Goal: Information Seeking & Learning: Learn about a topic

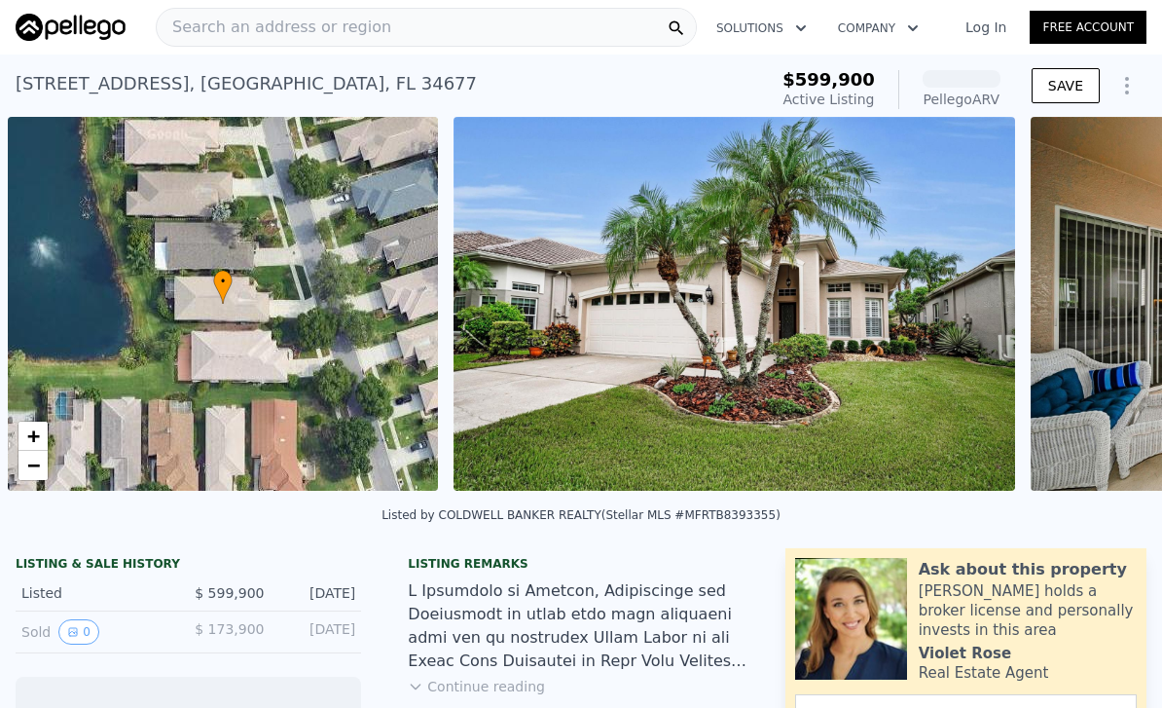
scroll to position [0, 8]
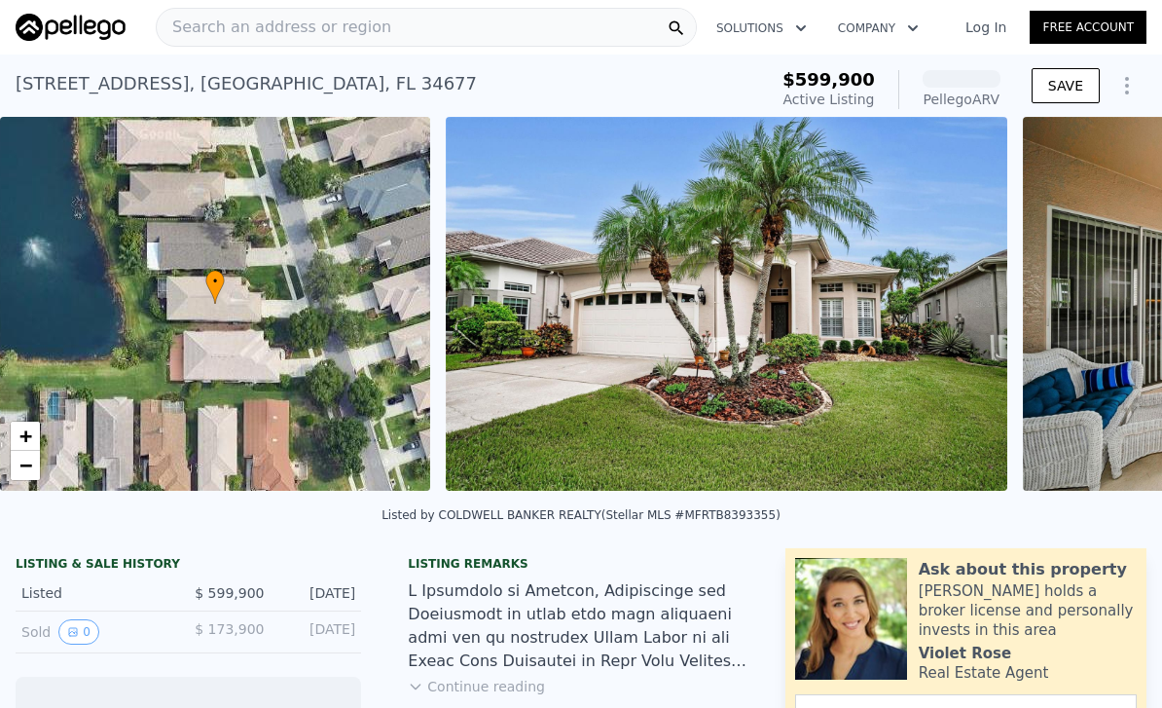
click at [209, 30] on span "Search an address or region" at bounding box center [274, 27] width 235 height 23
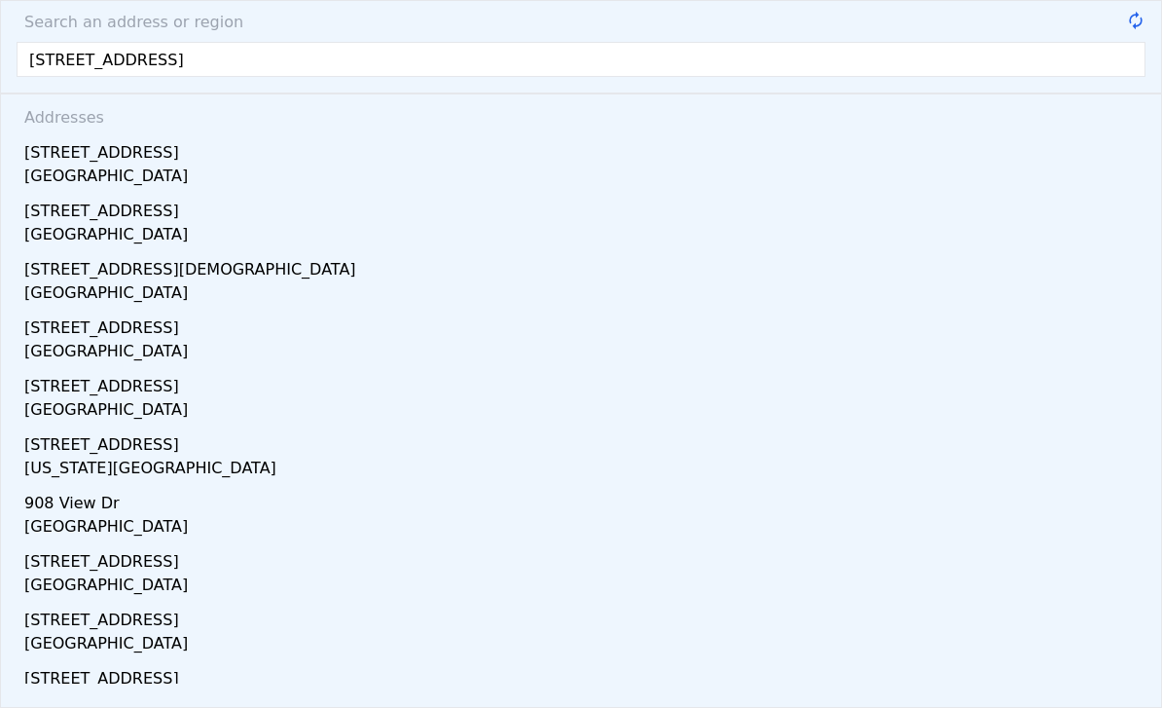
type input "[STREET_ADDRESS]"
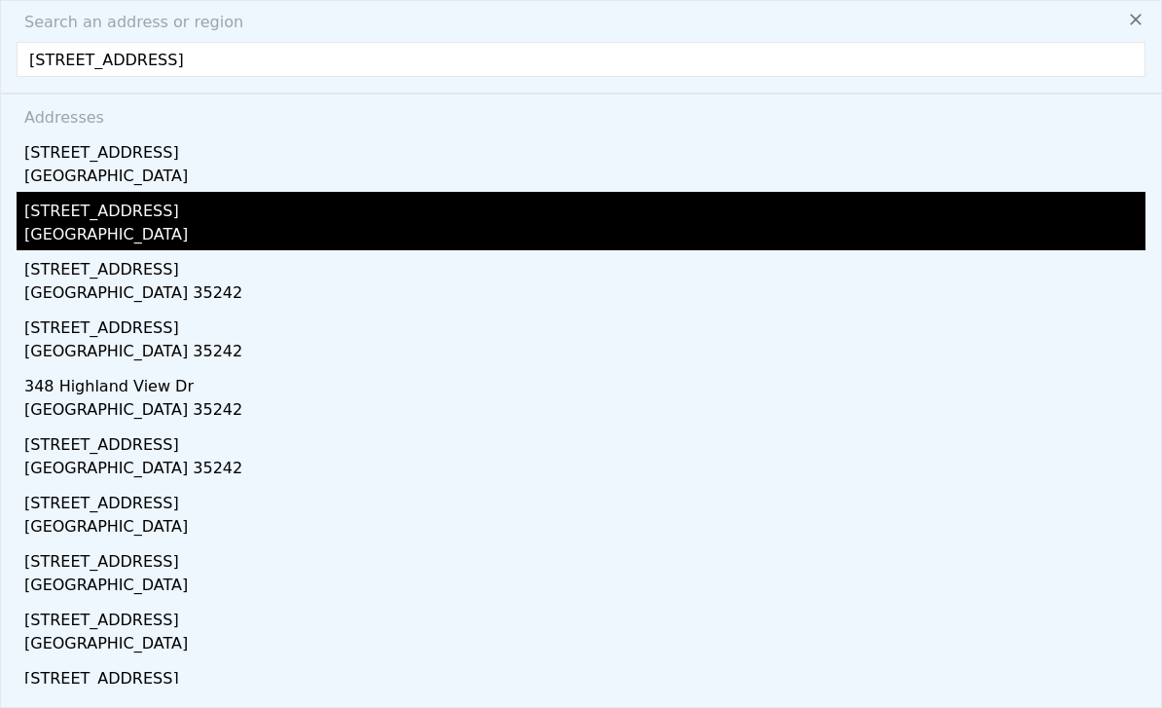
click at [72, 210] on div "[STREET_ADDRESS]" at bounding box center [585, 207] width 1122 height 31
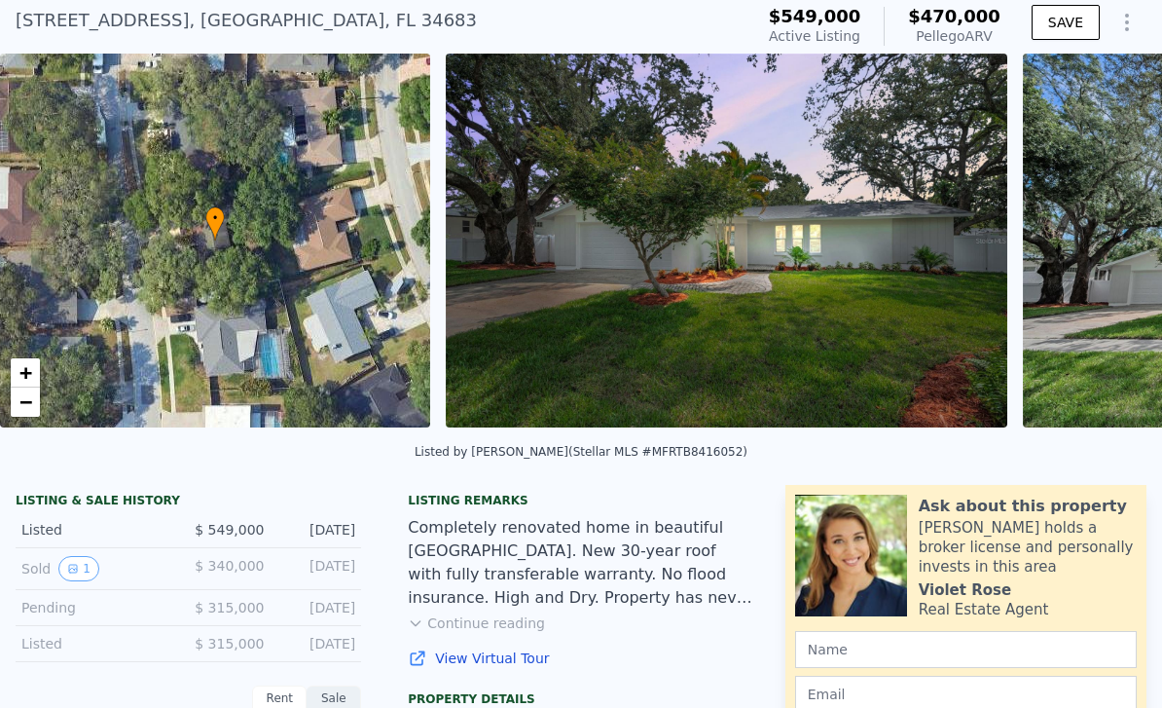
scroll to position [73, 0]
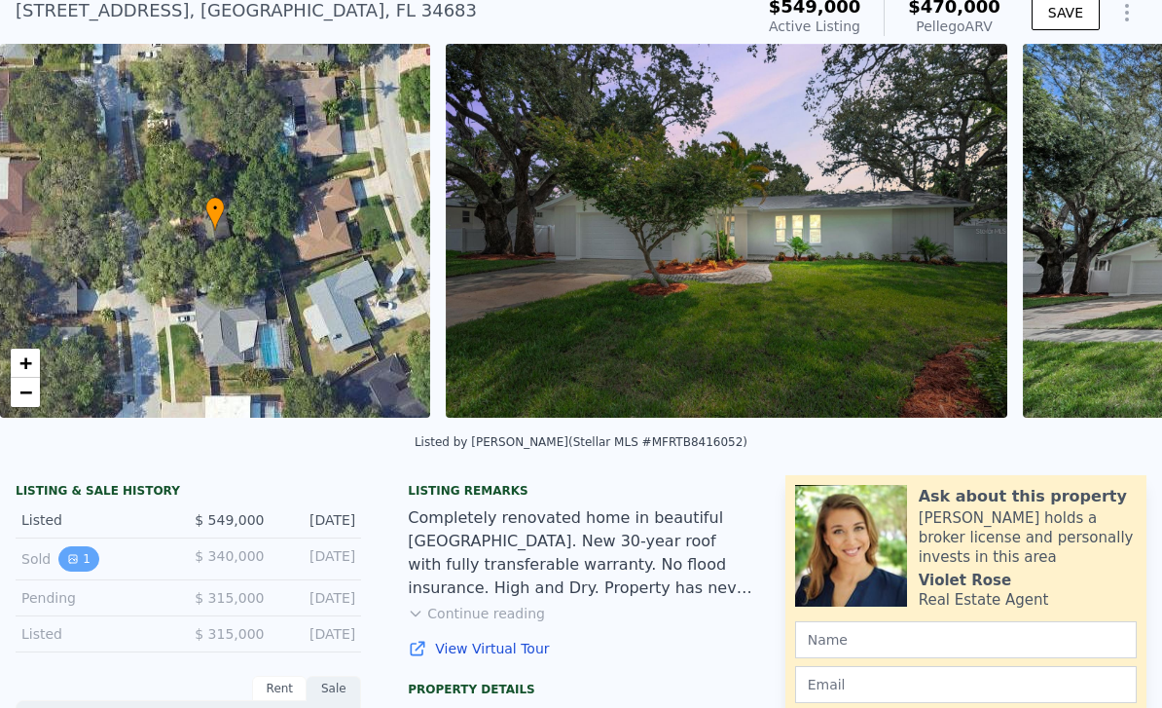
click at [80, 556] on button "1" at bounding box center [78, 558] width 41 height 25
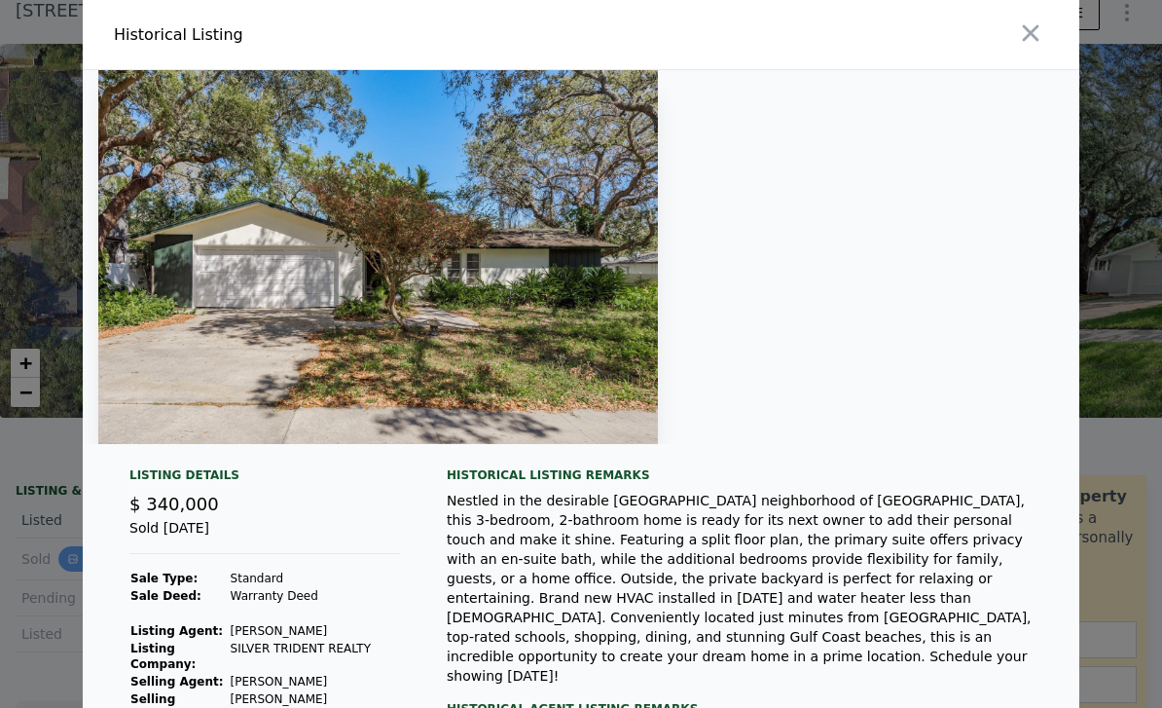
scroll to position [0, 0]
click at [1032, 33] on icon "button" at bounding box center [1031, 33] width 17 height 17
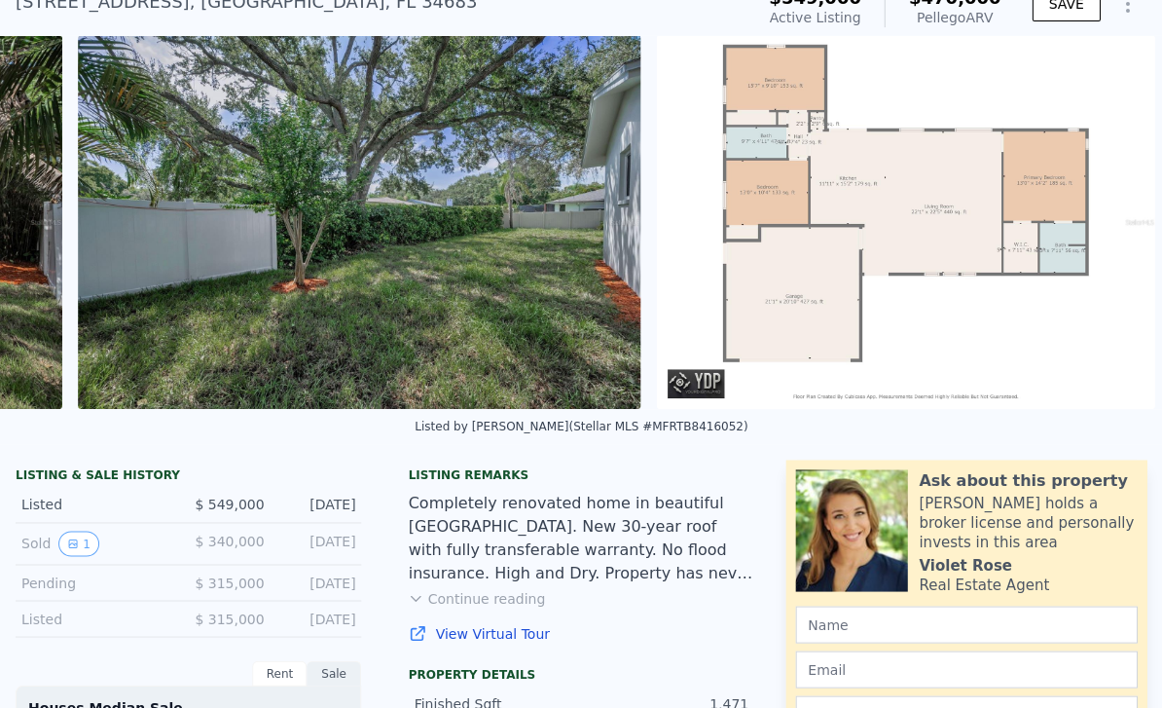
scroll to position [0, 26556]
click at [748, 196] on img at bounding box center [905, 222] width 498 height 374
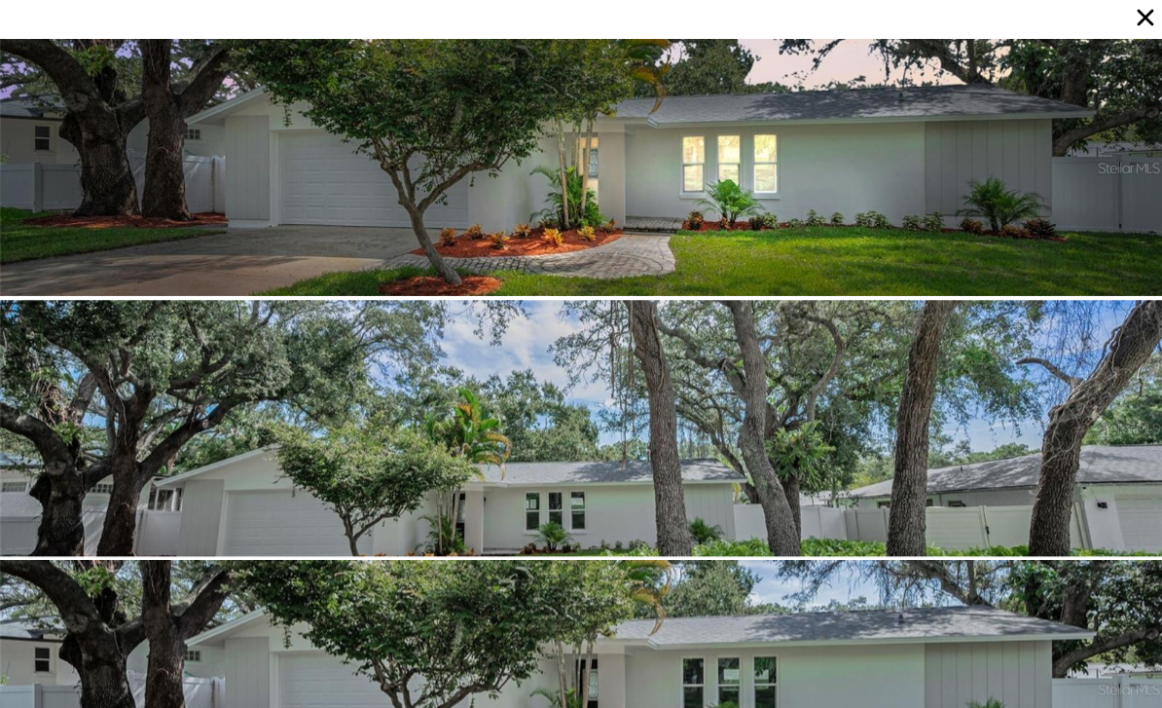
click at [1143, 24] on icon at bounding box center [1144, 17] width 27 height 27
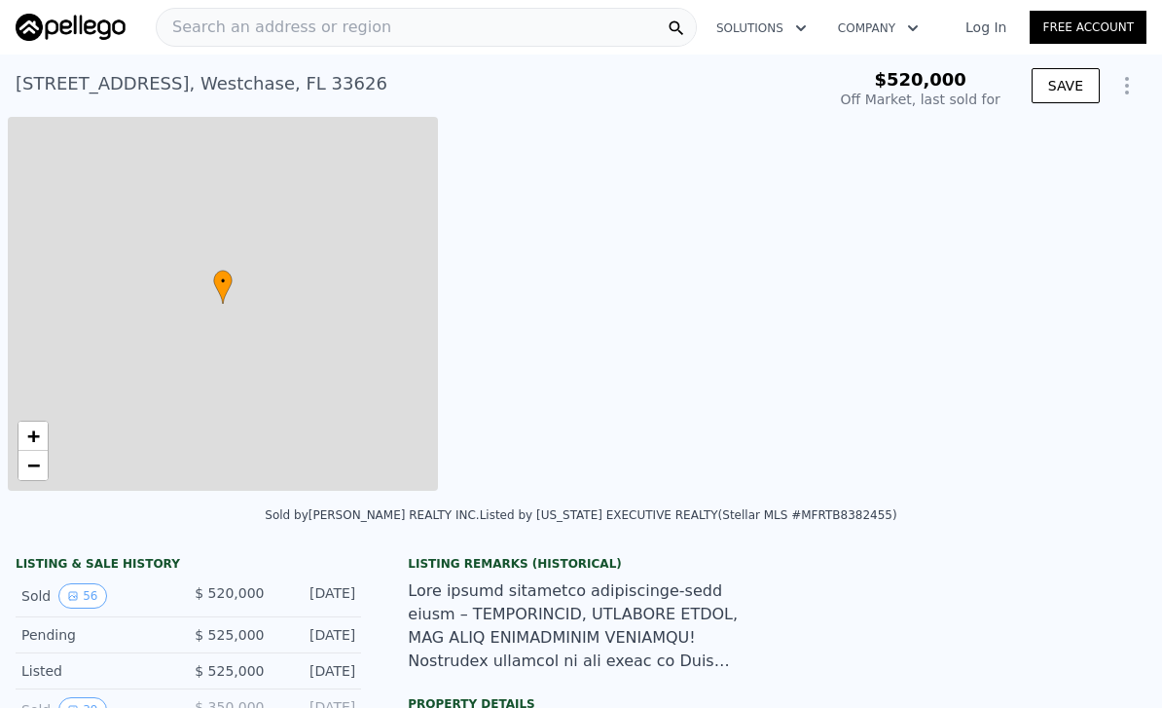
scroll to position [0, 8]
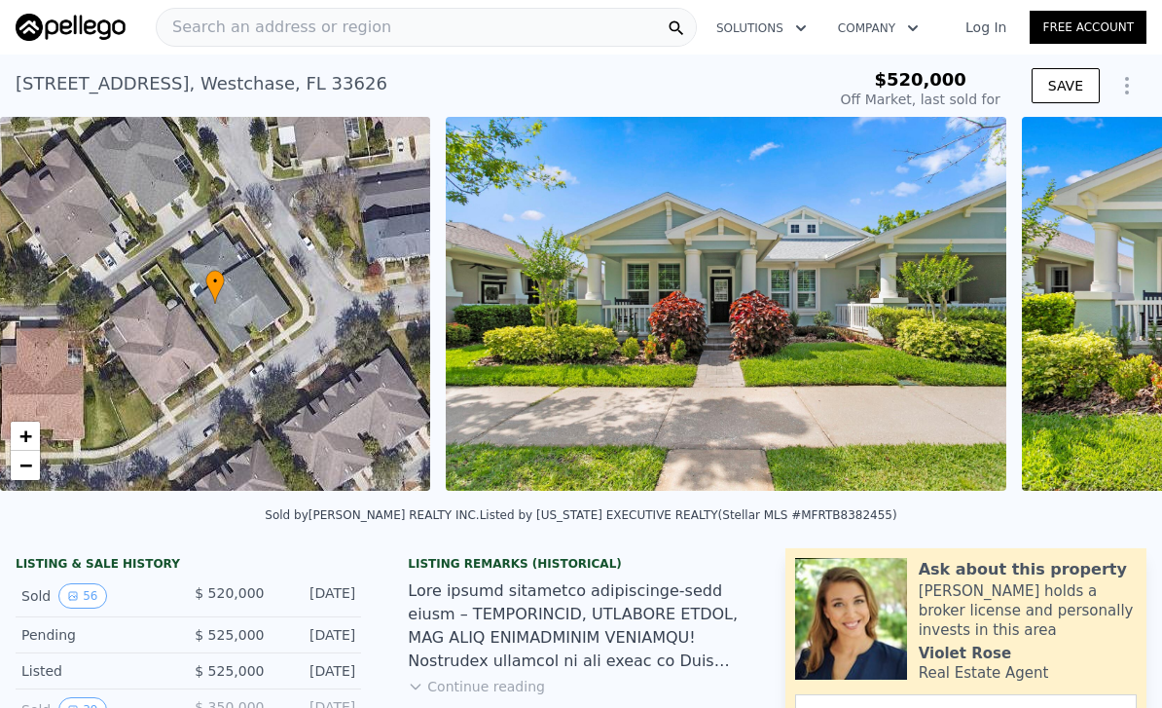
click at [415, 31] on div "Search an address or region" at bounding box center [426, 27] width 541 height 39
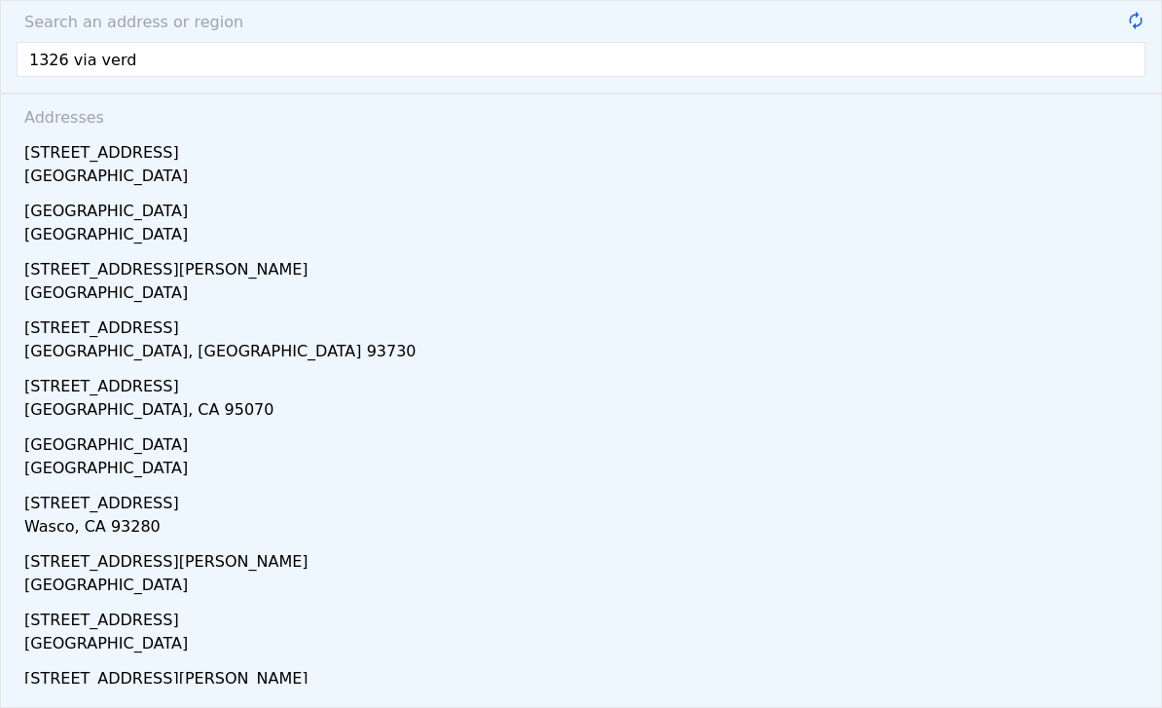
type input "1326 via verdi"
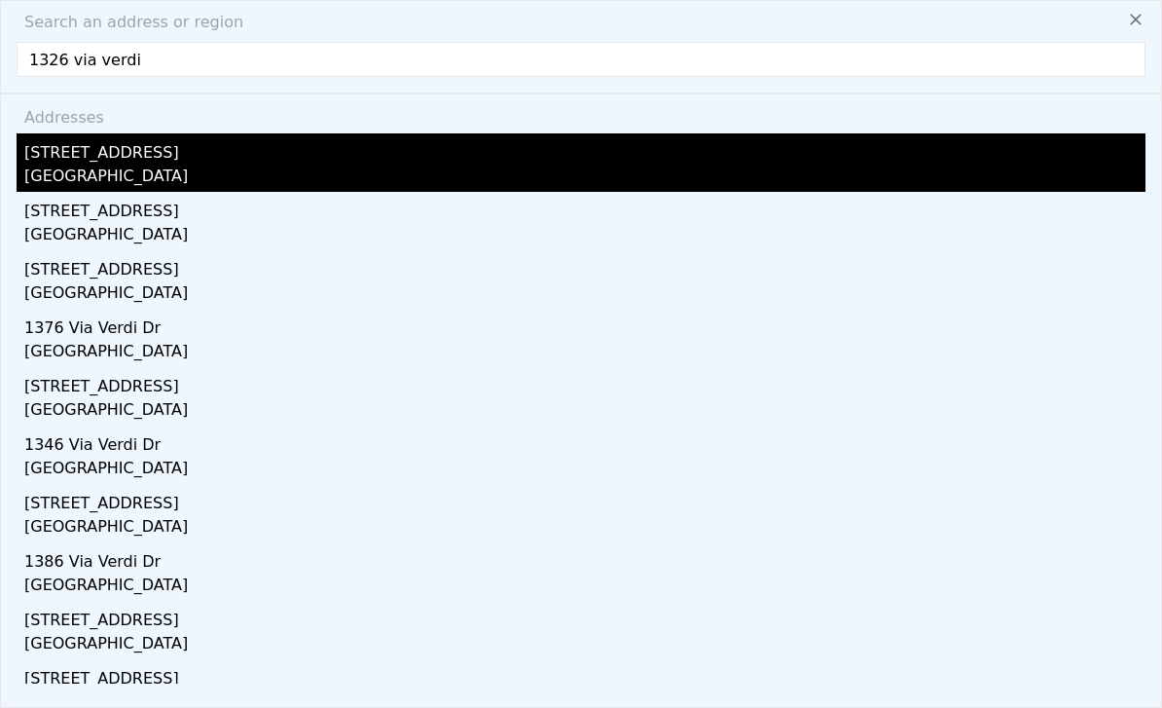
type input "-$ 551,539"
click at [81, 144] on div "1326 Via Verdi Dr" at bounding box center [585, 148] width 1122 height 31
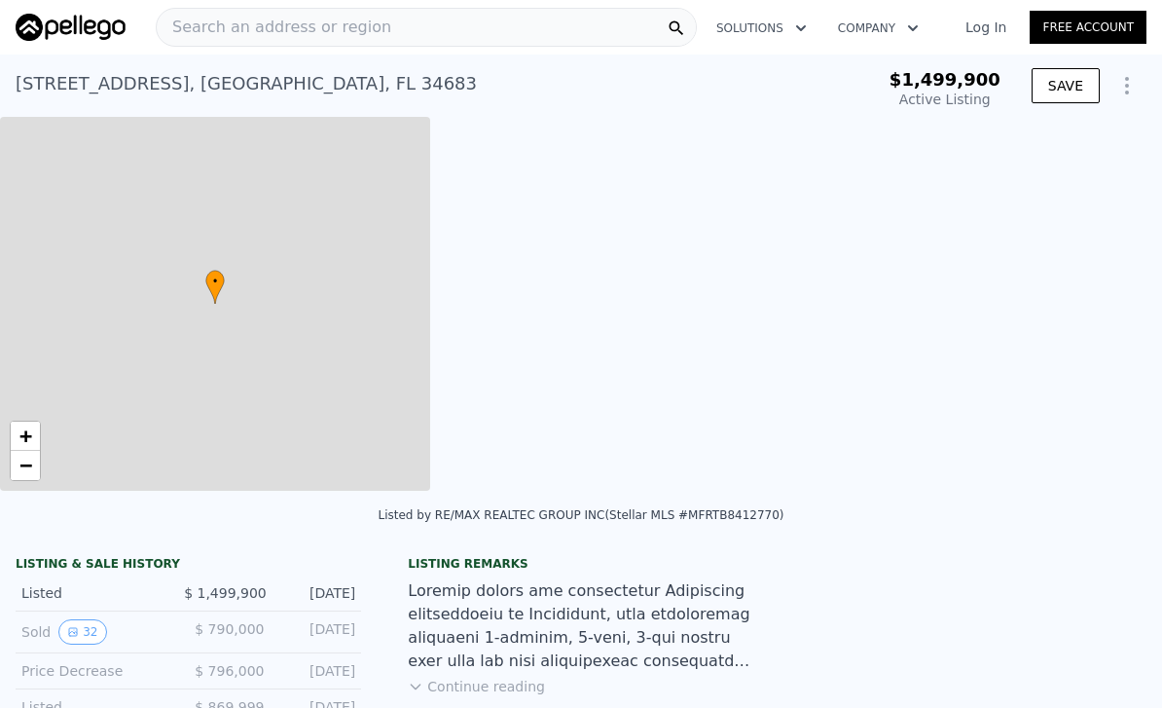
type input "-$ 1,597,446"
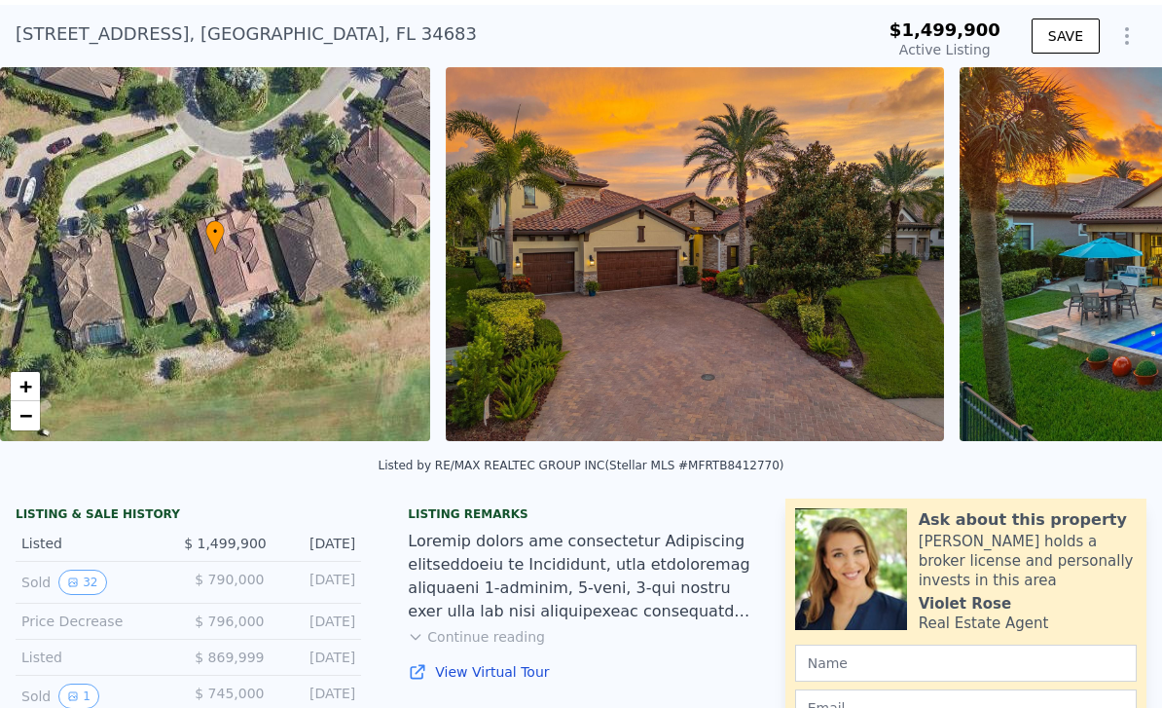
scroll to position [230, 0]
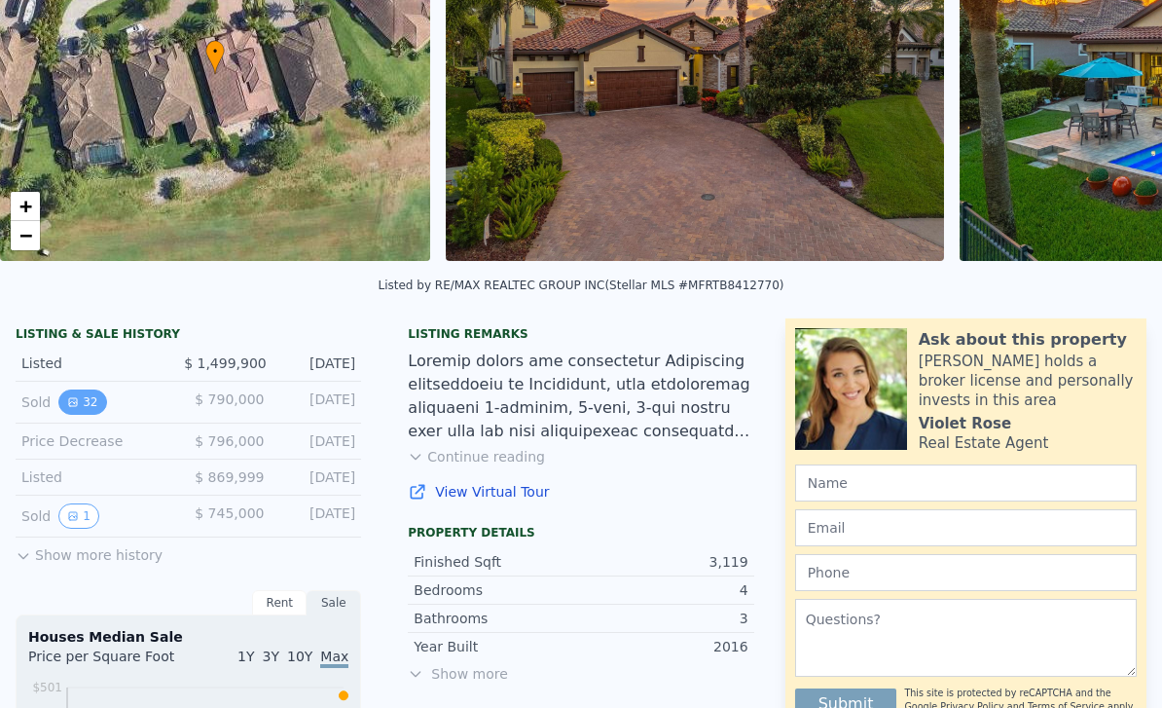
click at [88, 405] on button "32" at bounding box center [82, 401] width 48 height 25
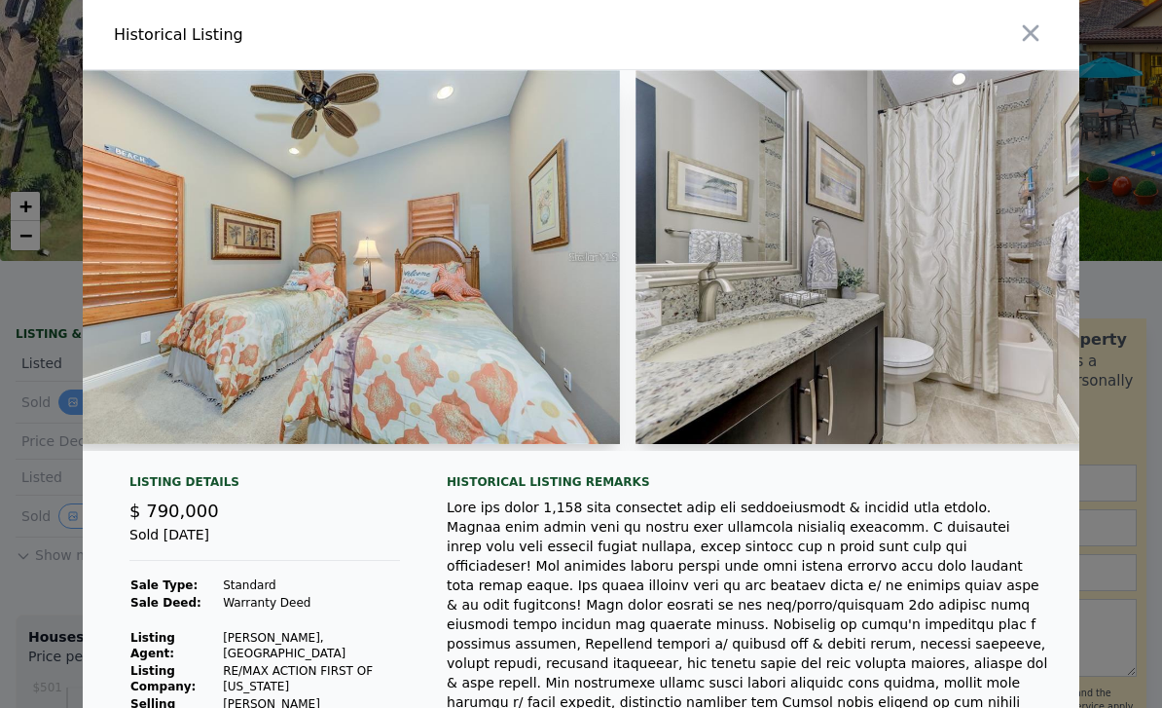
scroll to position [0, 13332]
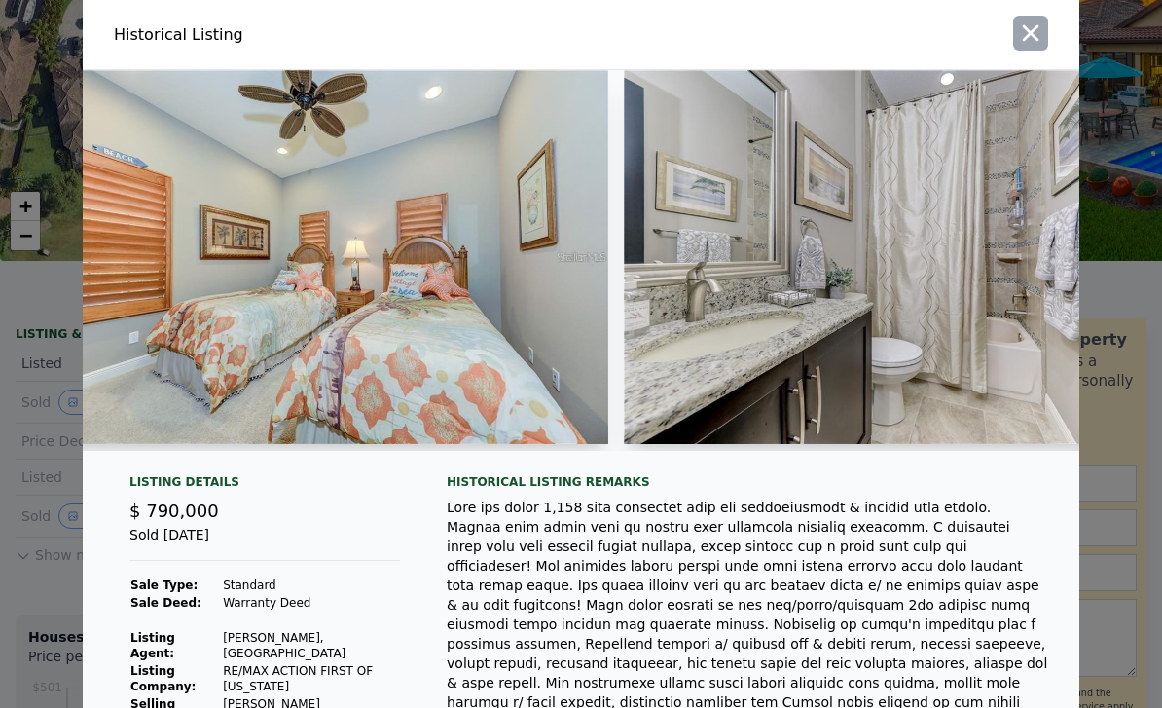
click at [1030, 27] on icon "button" at bounding box center [1030, 32] width 27 height 27
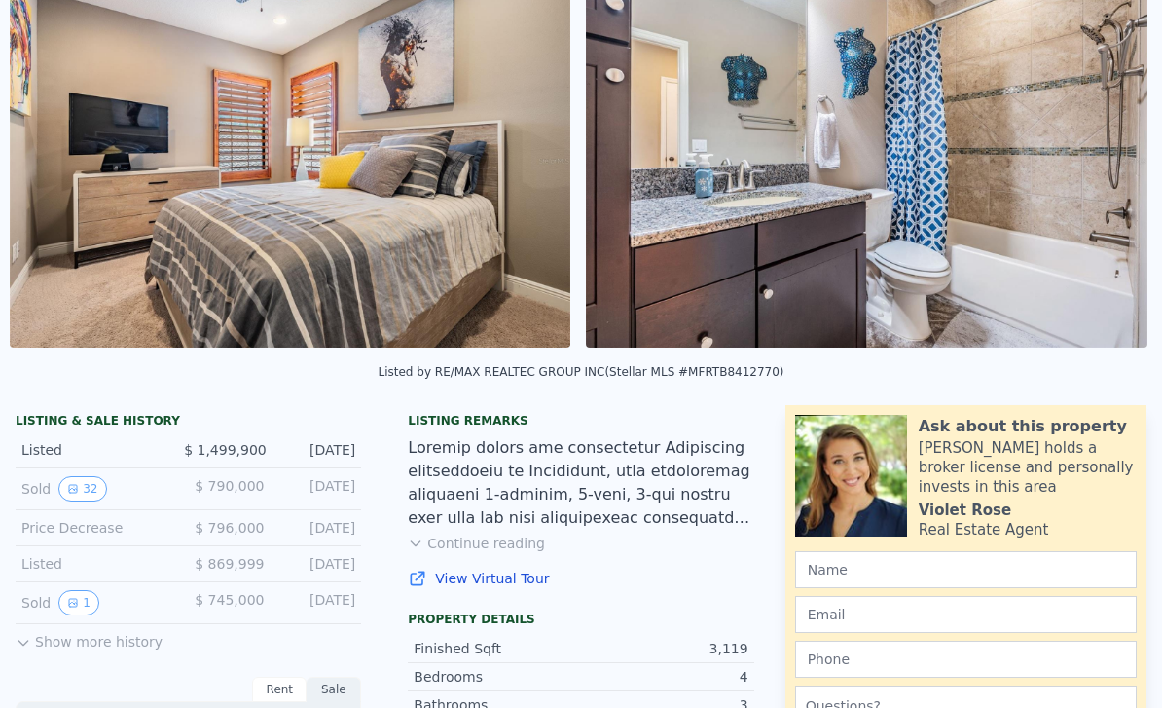
scroll to position [0, 18199]
